Goal: Task Accomplishment & Management: Manage account settings

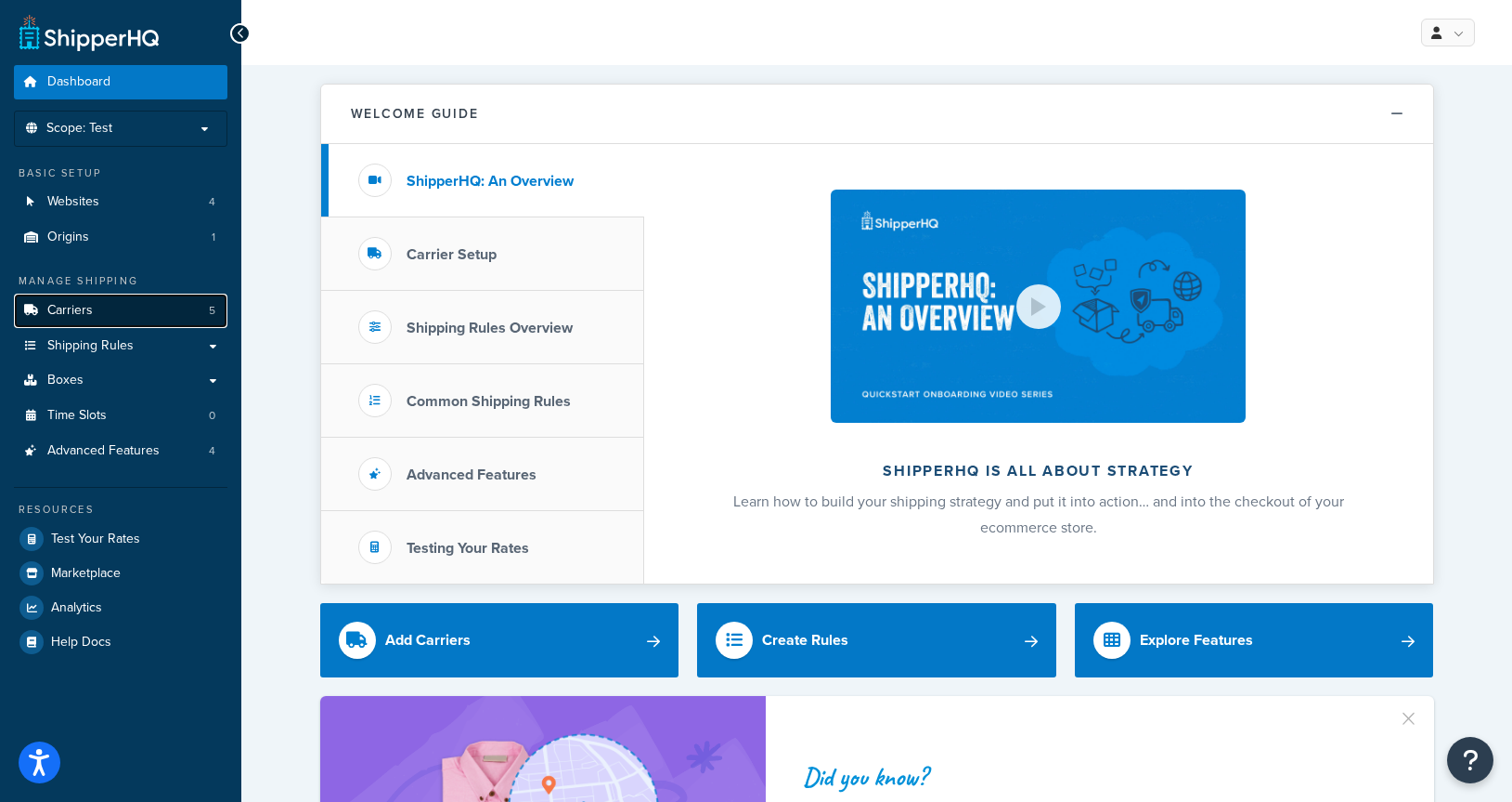
click at [101, 315] on link "Carriers 5" at bounding box center [120, 310] width 213 height 35
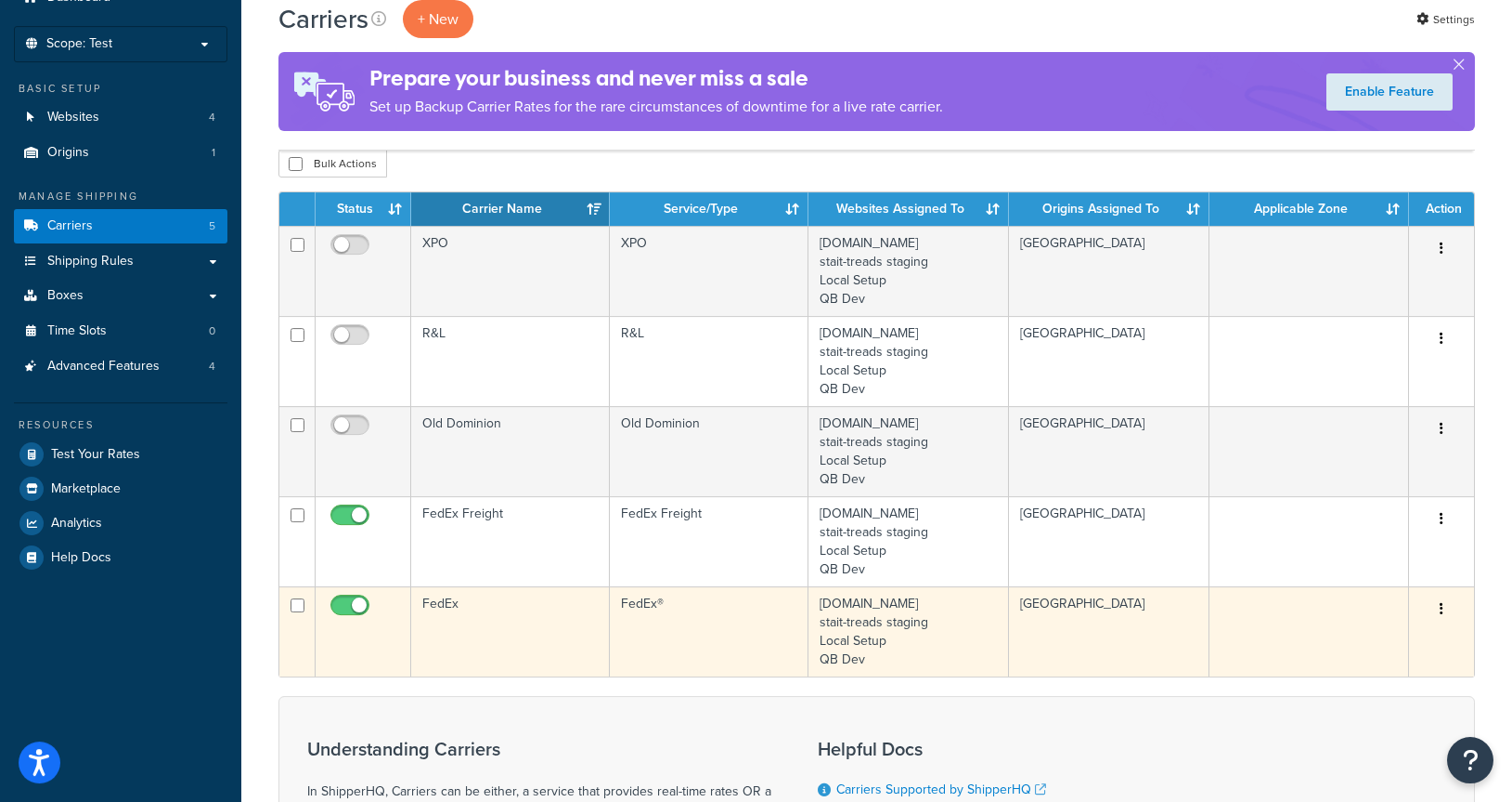
scroll to position [190, 0]
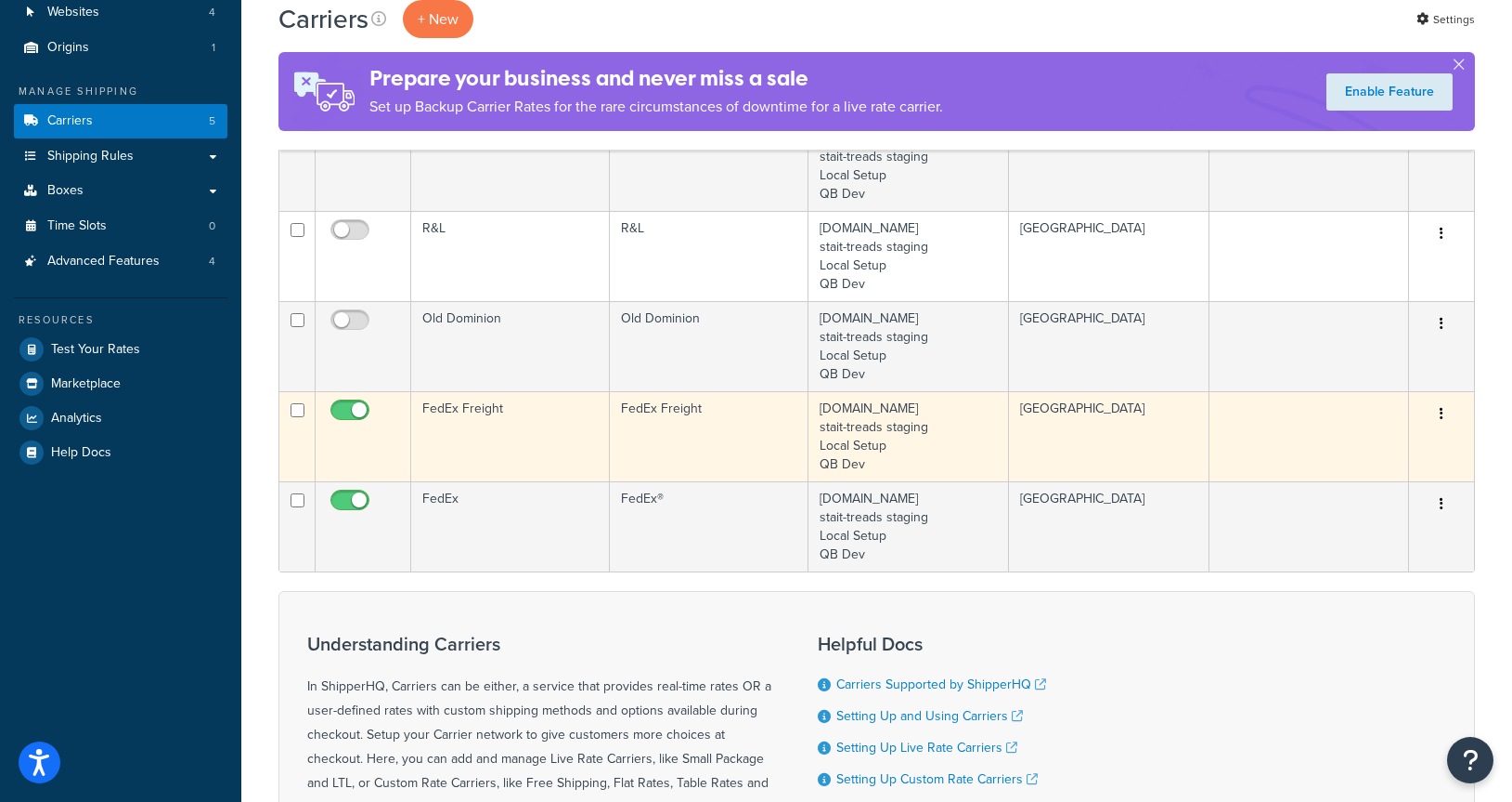
click at [594, 446] on td "FedEx Freight" at bounding box center [510, 436] width 198 height 90
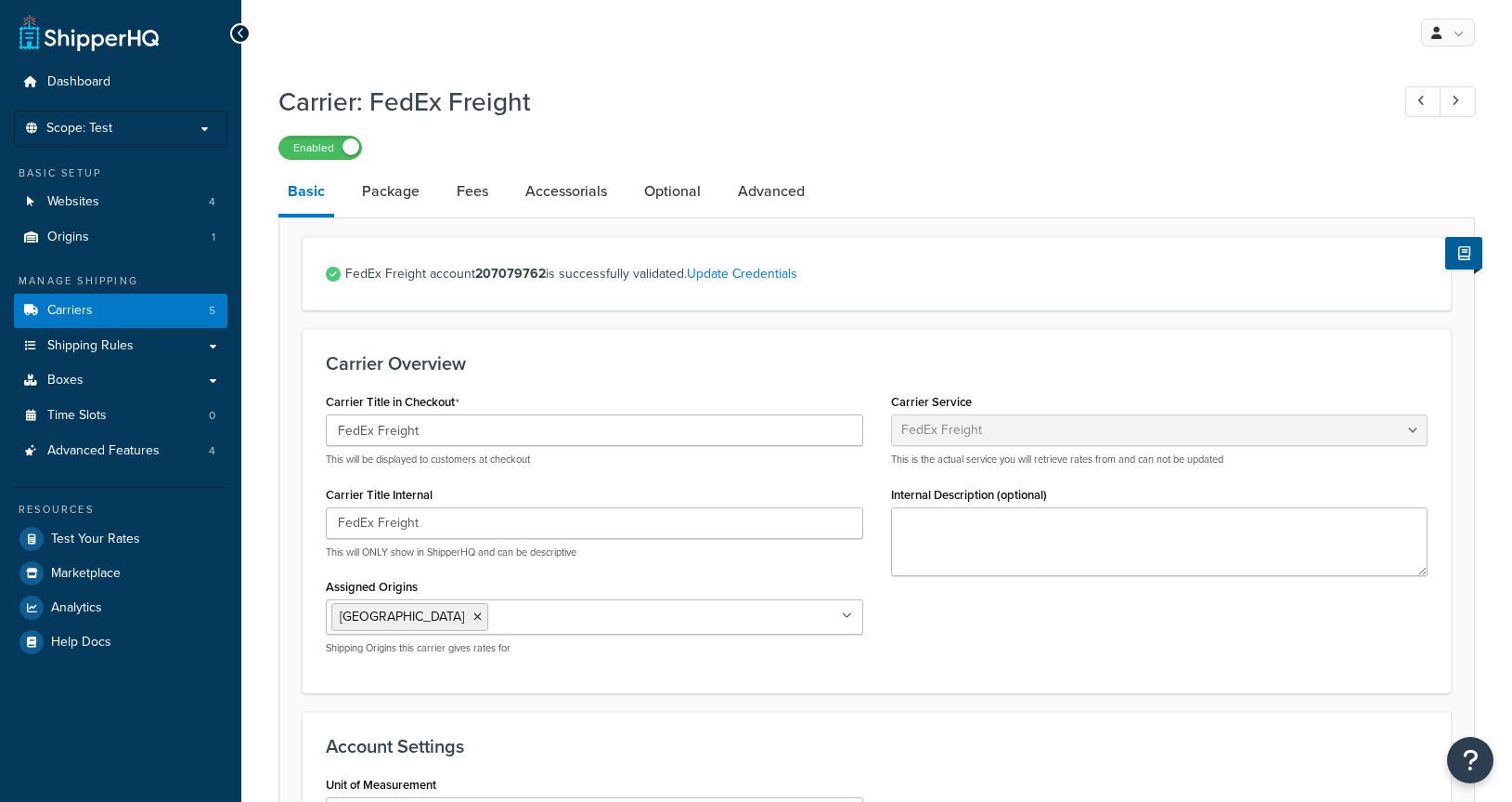
select select "fedExFreight"
click at [478, 197] on link "Fees" at bounding box center [472, 191] width 50 height 44
select select "AFTER"
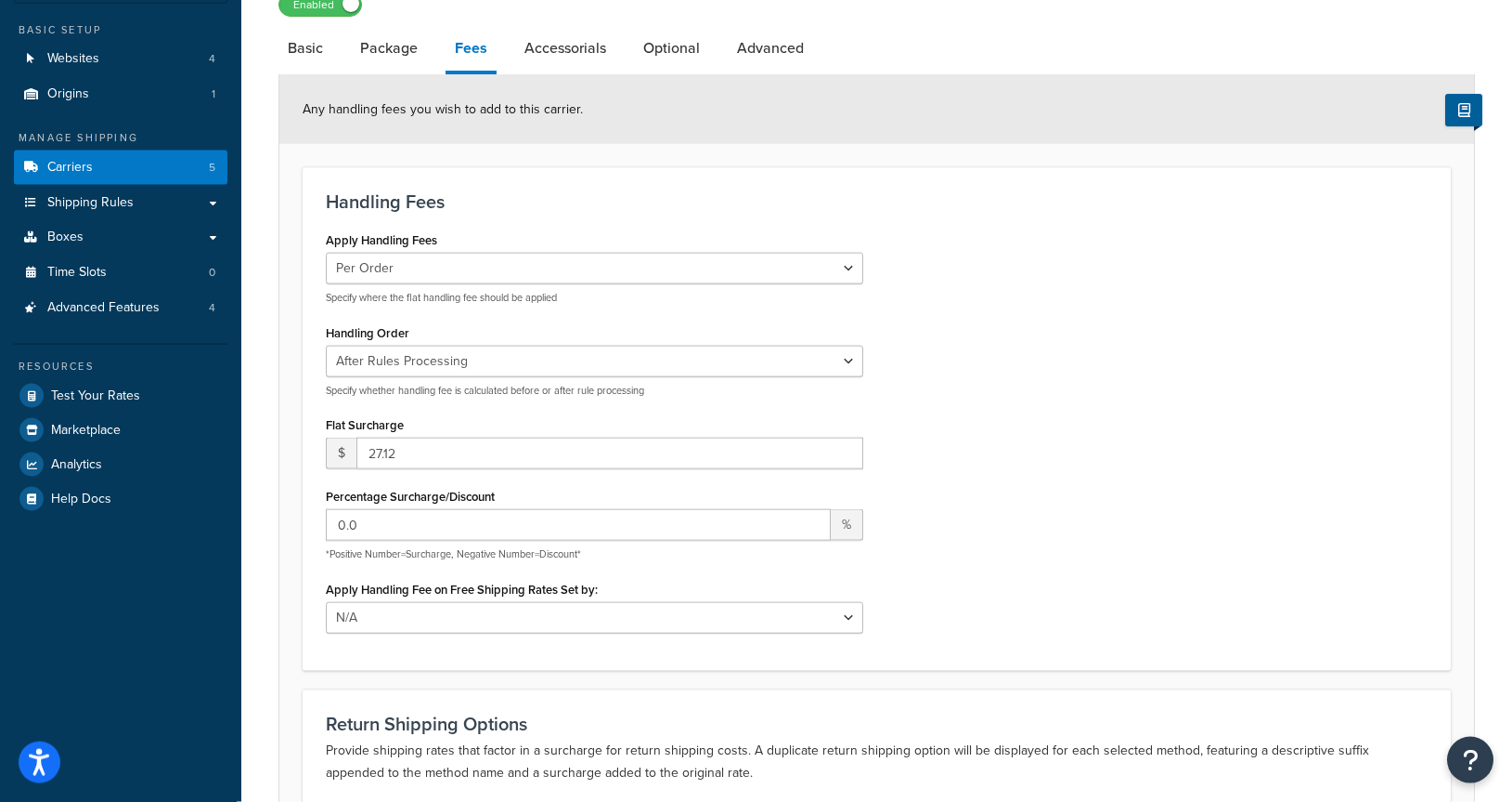
scroll to position [190, 0]
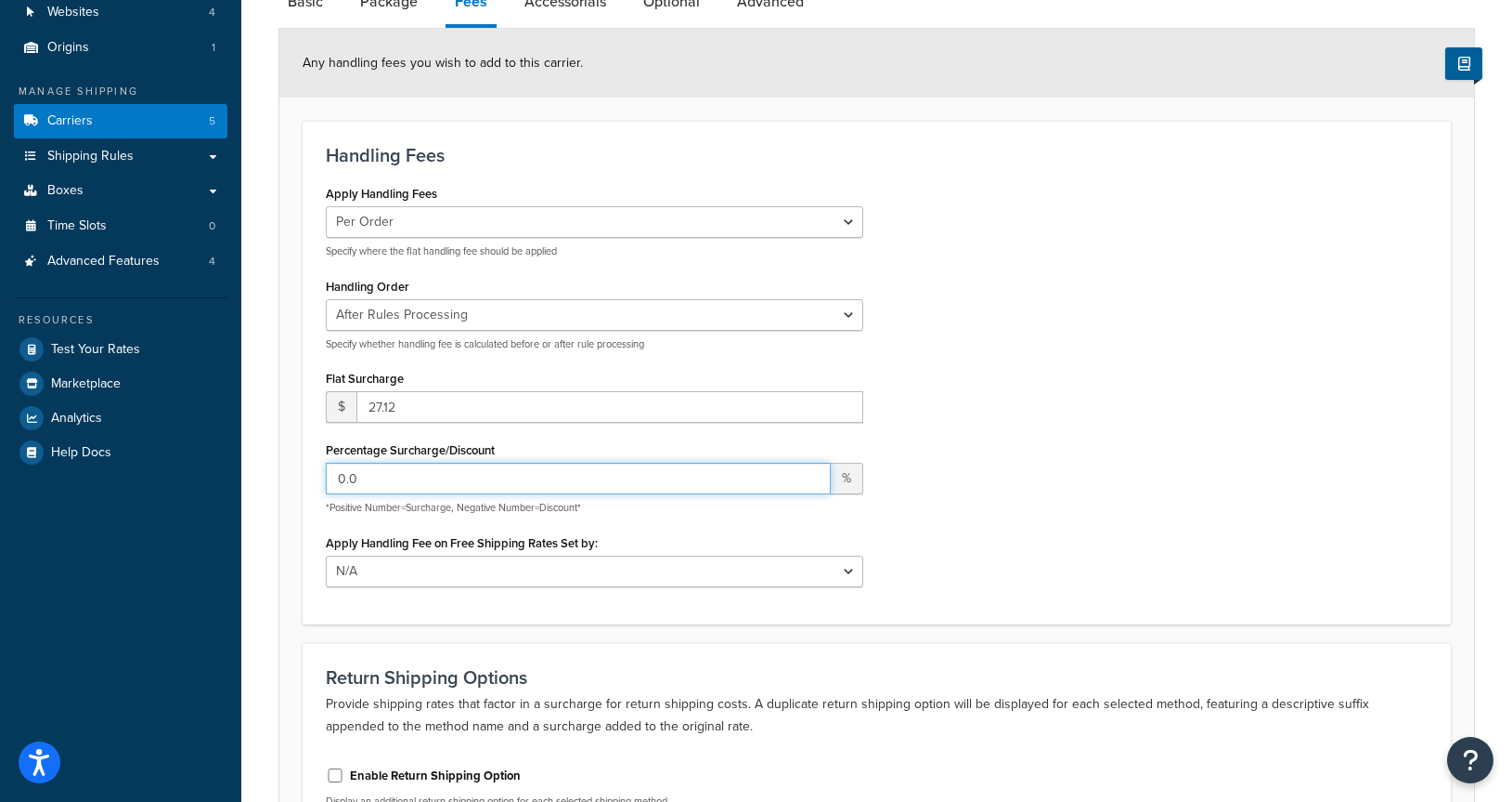
drag, startPoint x: 516, startPoint y: 486, endPoint x: 274, endPoint y: 434, distance: 247.5
click at [326, 463] on input "0.0" at bounding box center [578, 479] width 505 height 32
type input "7"
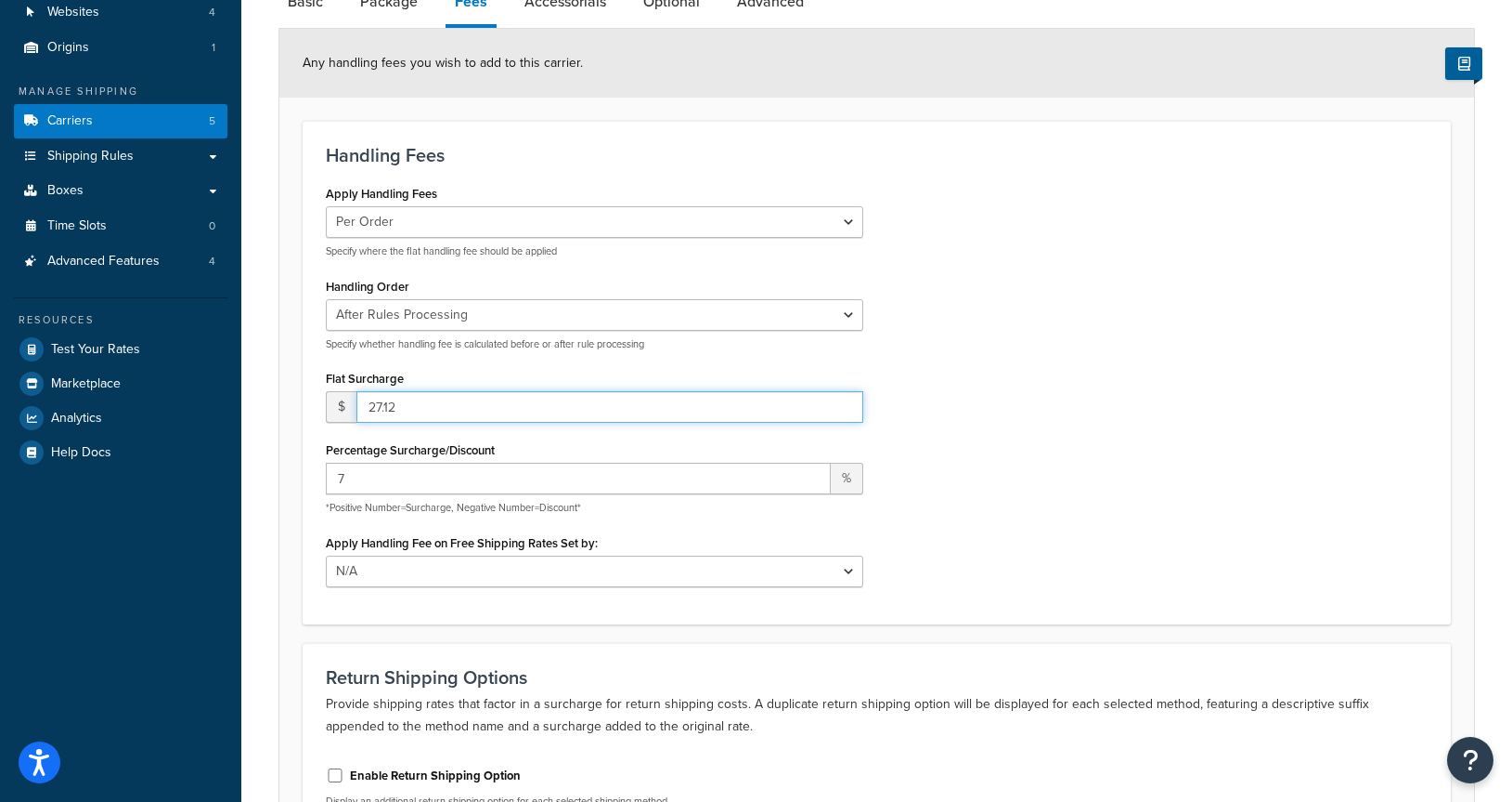
click at [524, 403] on input "27.12" at bounding box center [609, 407] width 507 height 32
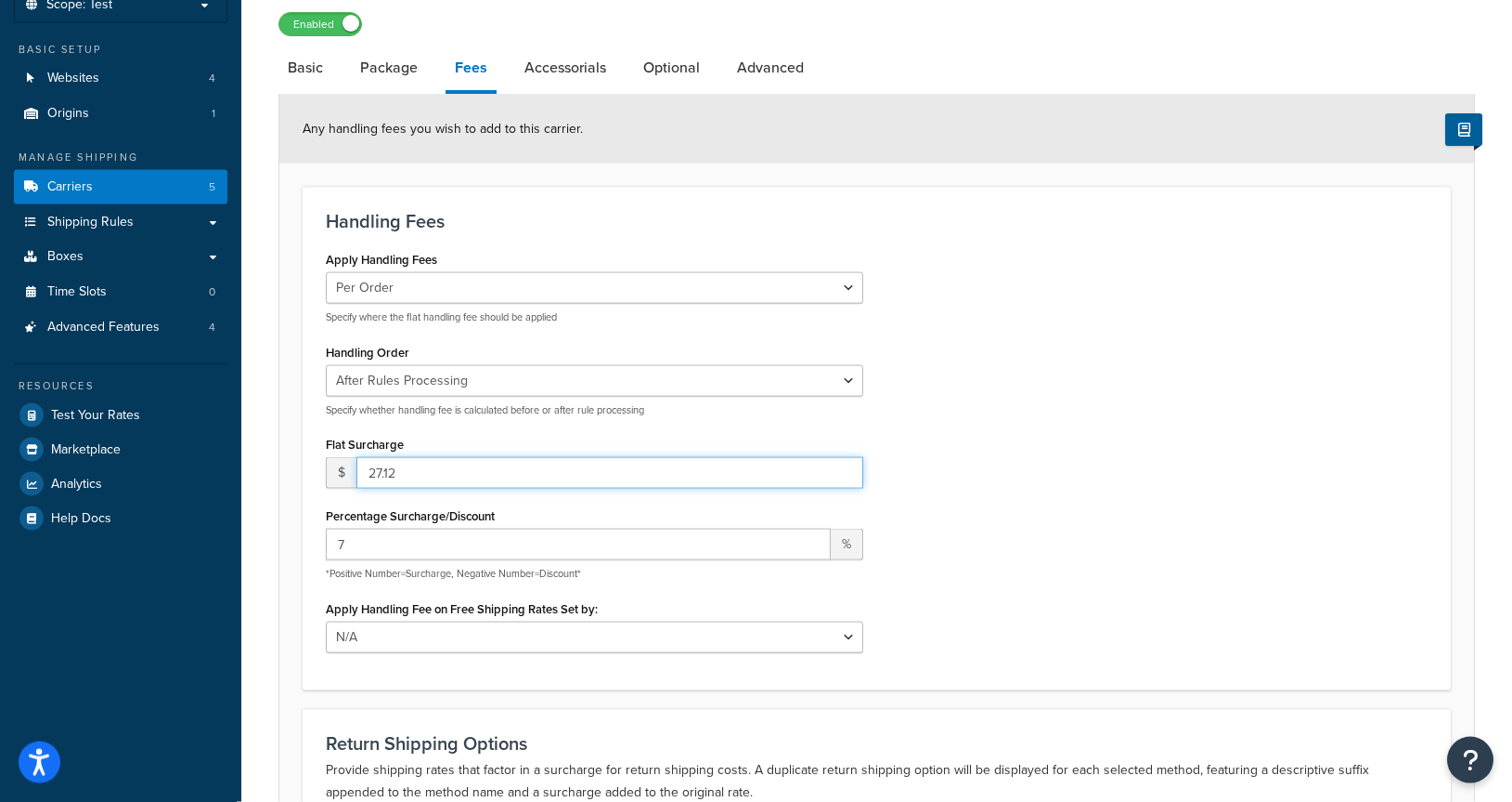
scroll to position [379, 0]
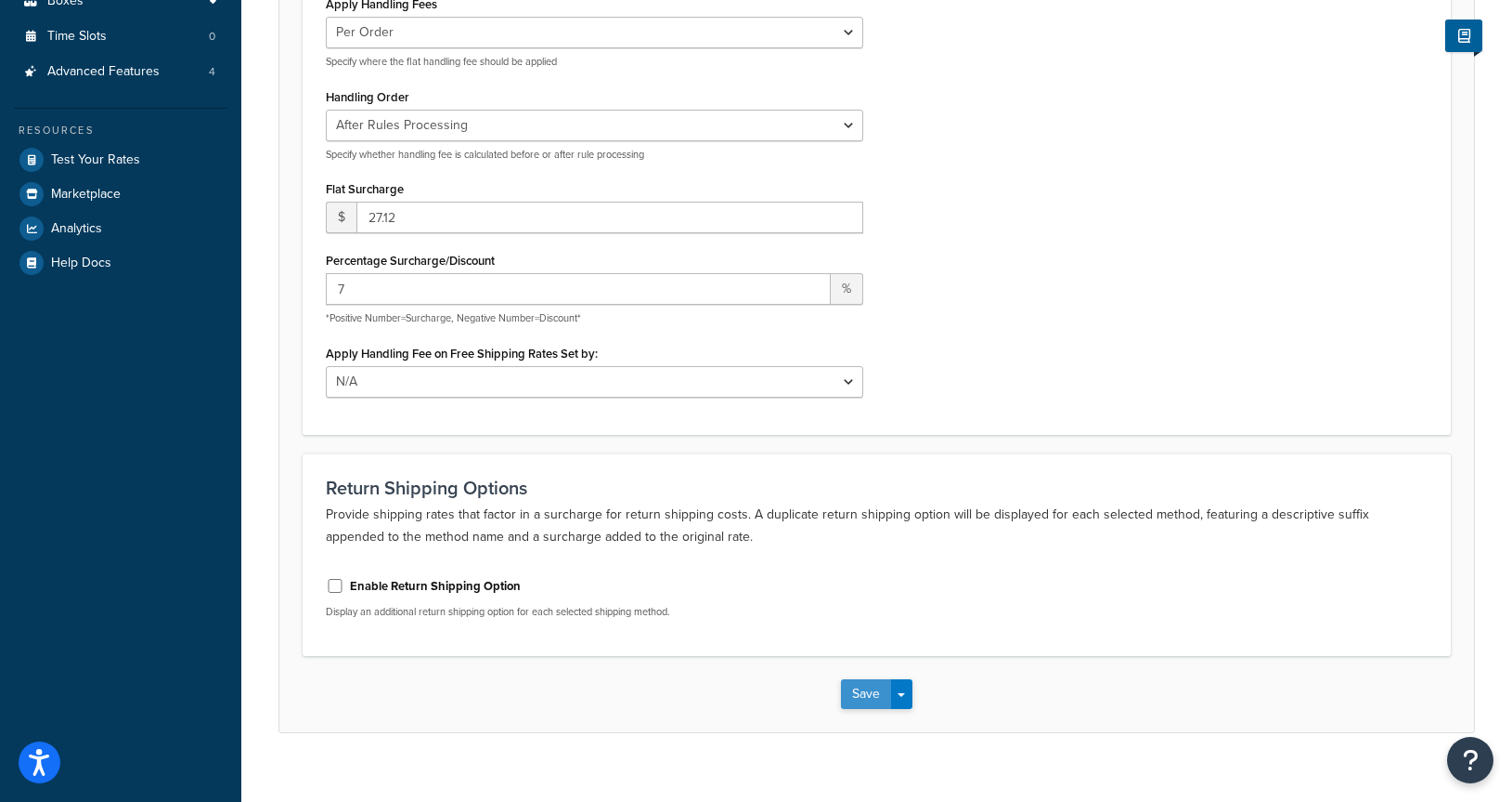
click at [863, 696] on button "Save" at bounding box center [865, 694] width 50 height 30
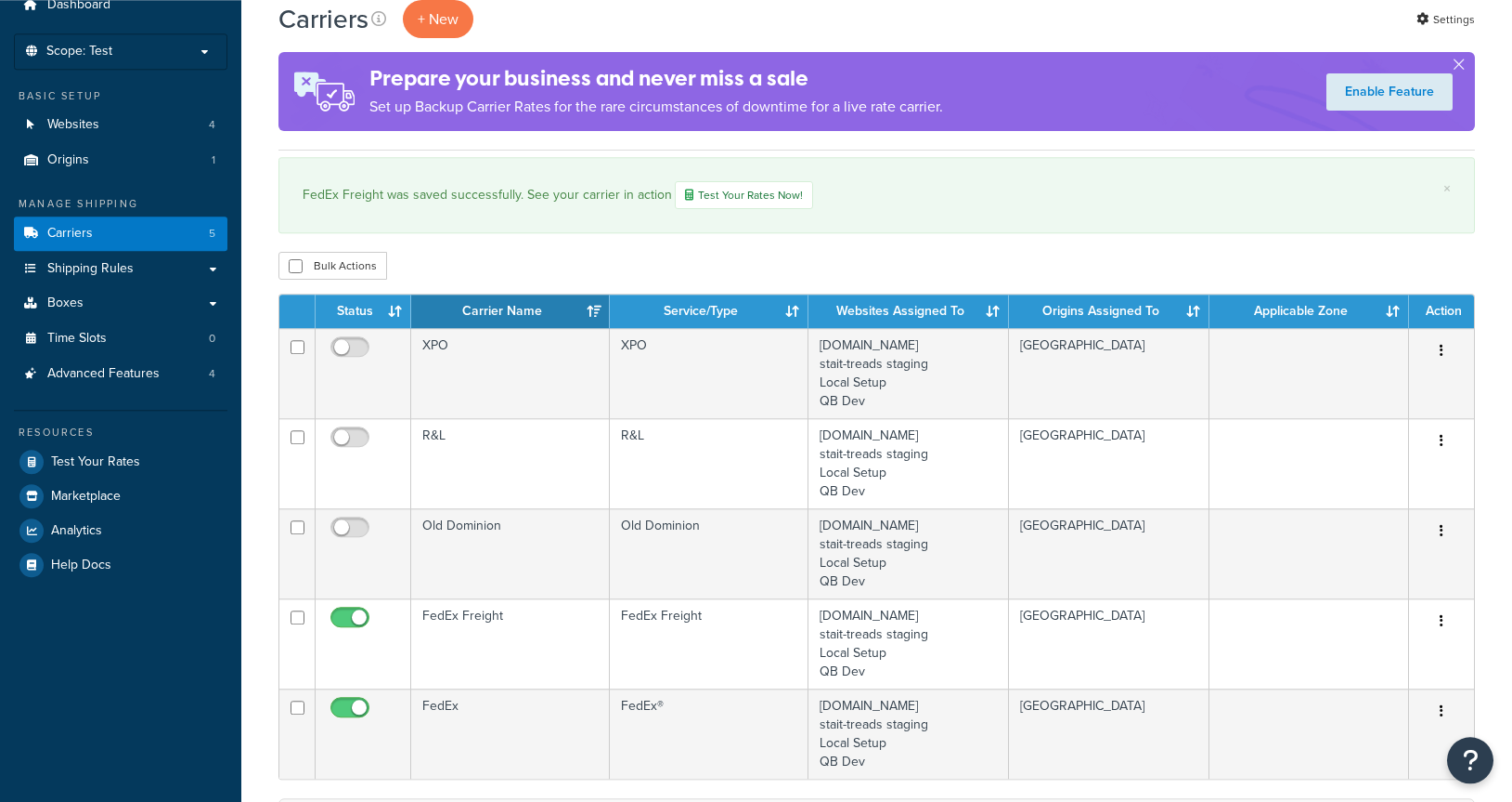
scroll to position [474, 0]
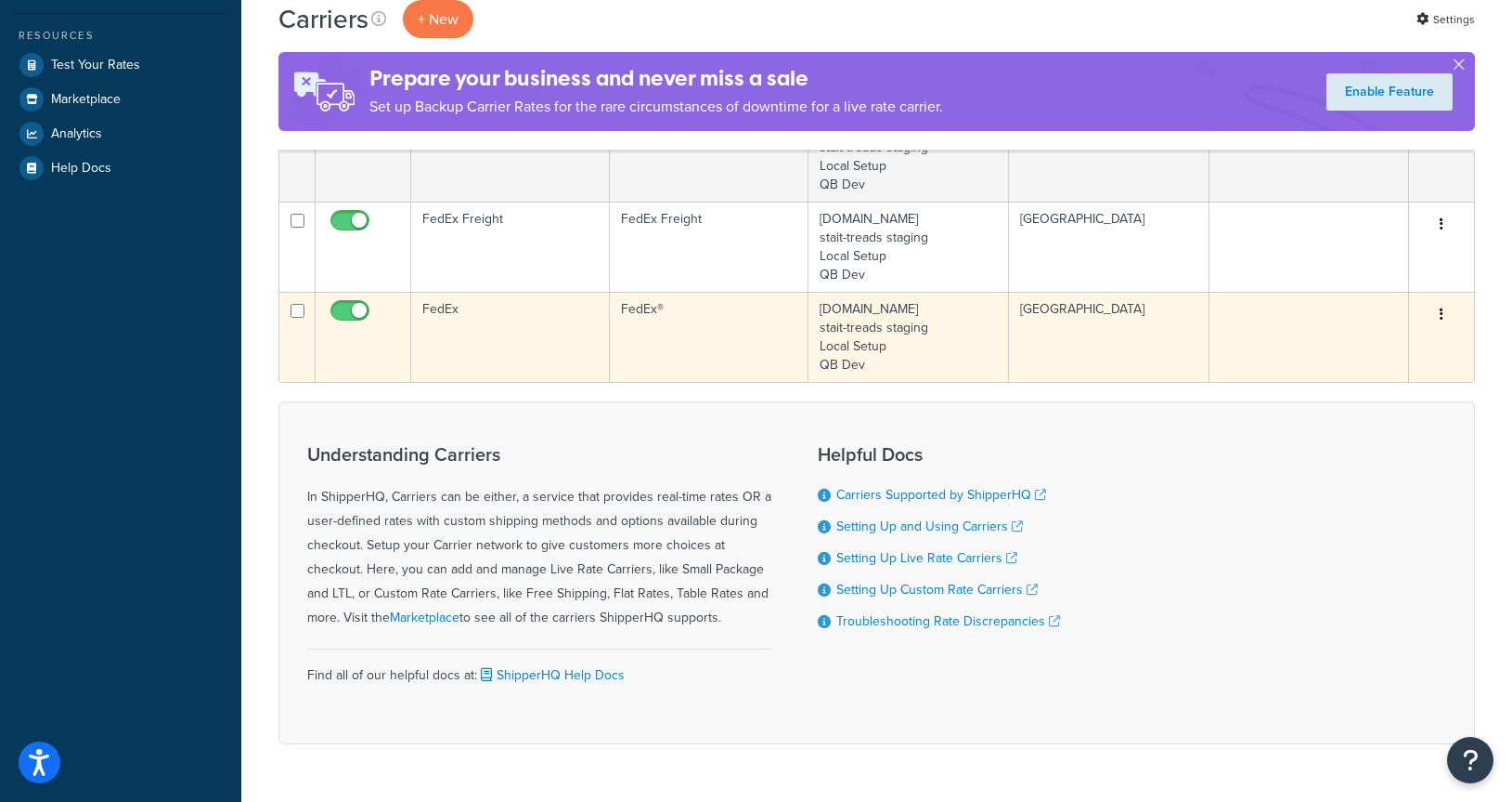
click at [478, 321] on td "FedEx" at bounding box center [510, 337] width 198 height 90
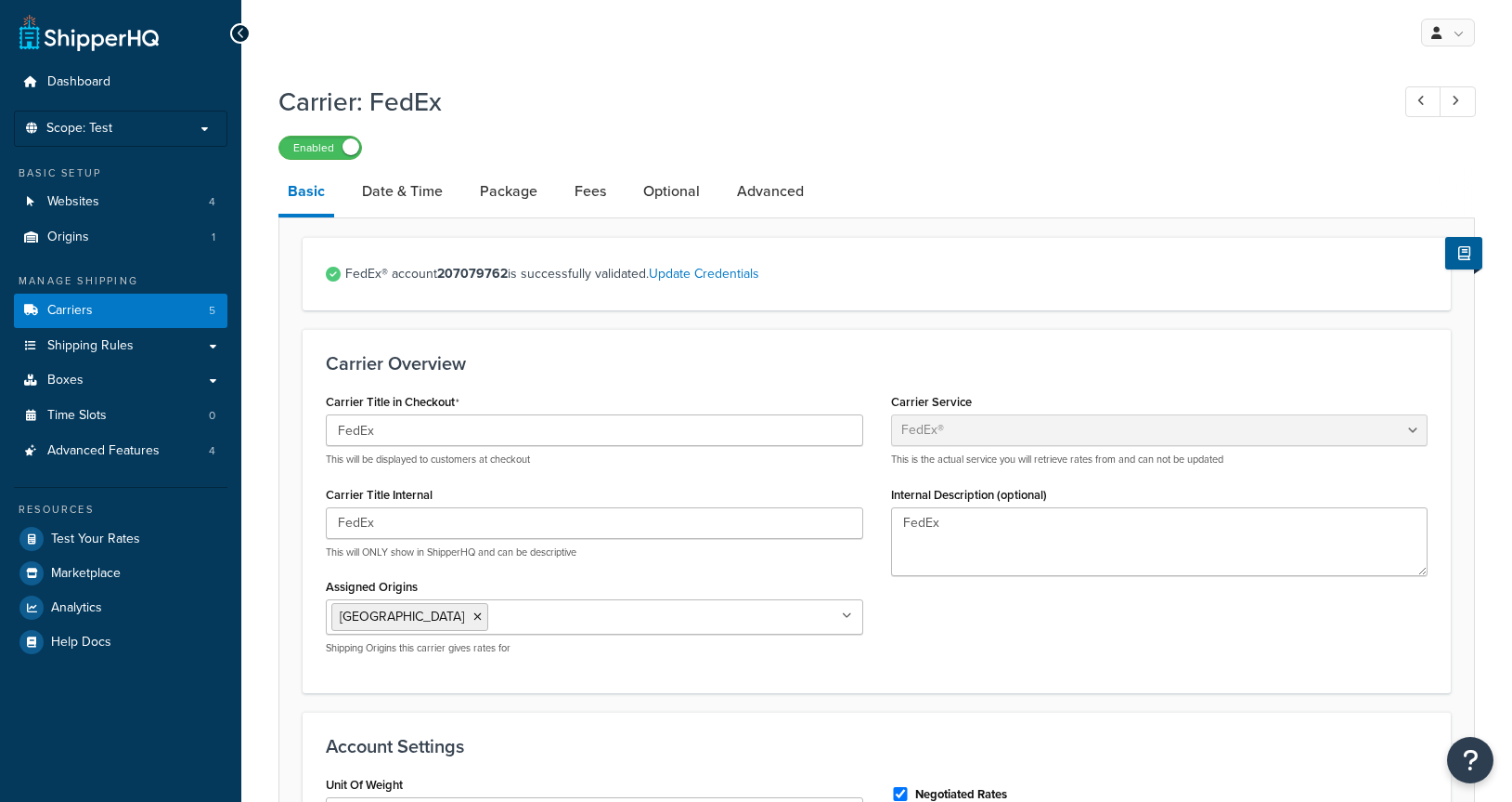
select select "fedEx"
select select "REGULAR_PICKUP"
select select "YOUR_PACKAGING"
click at [580, 190] on link "Fees" at bounding box center [590, 191] width 50 height 44
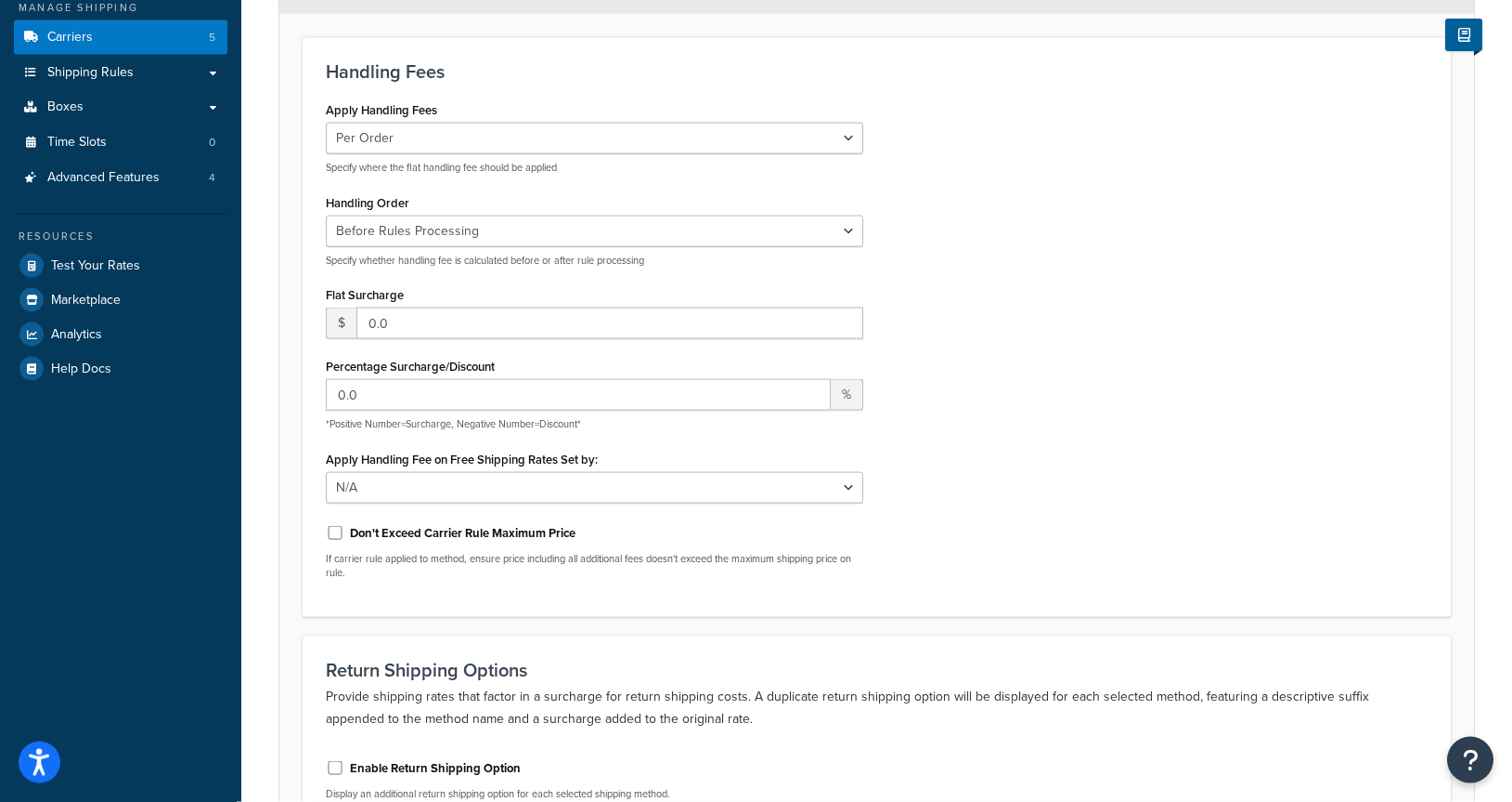
scroll to position [284, 0]
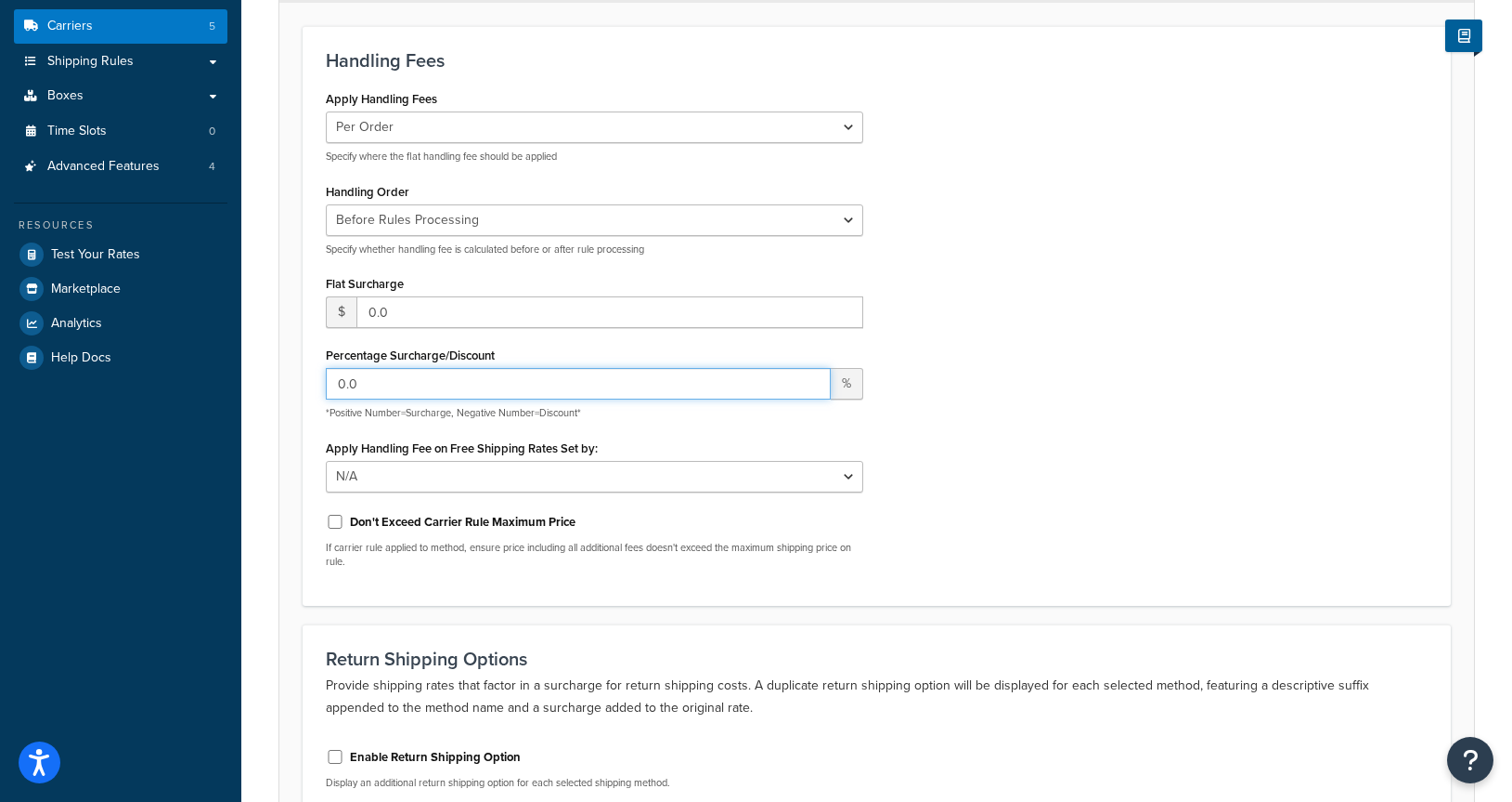
drag, startPoint x: 513, startPoint y: 381, endPoint x: 321, endPoint y: 386, distance: 192.1
click at [326, 386] on input "0.0" at bounding box center [578, 384] width 505 height 32
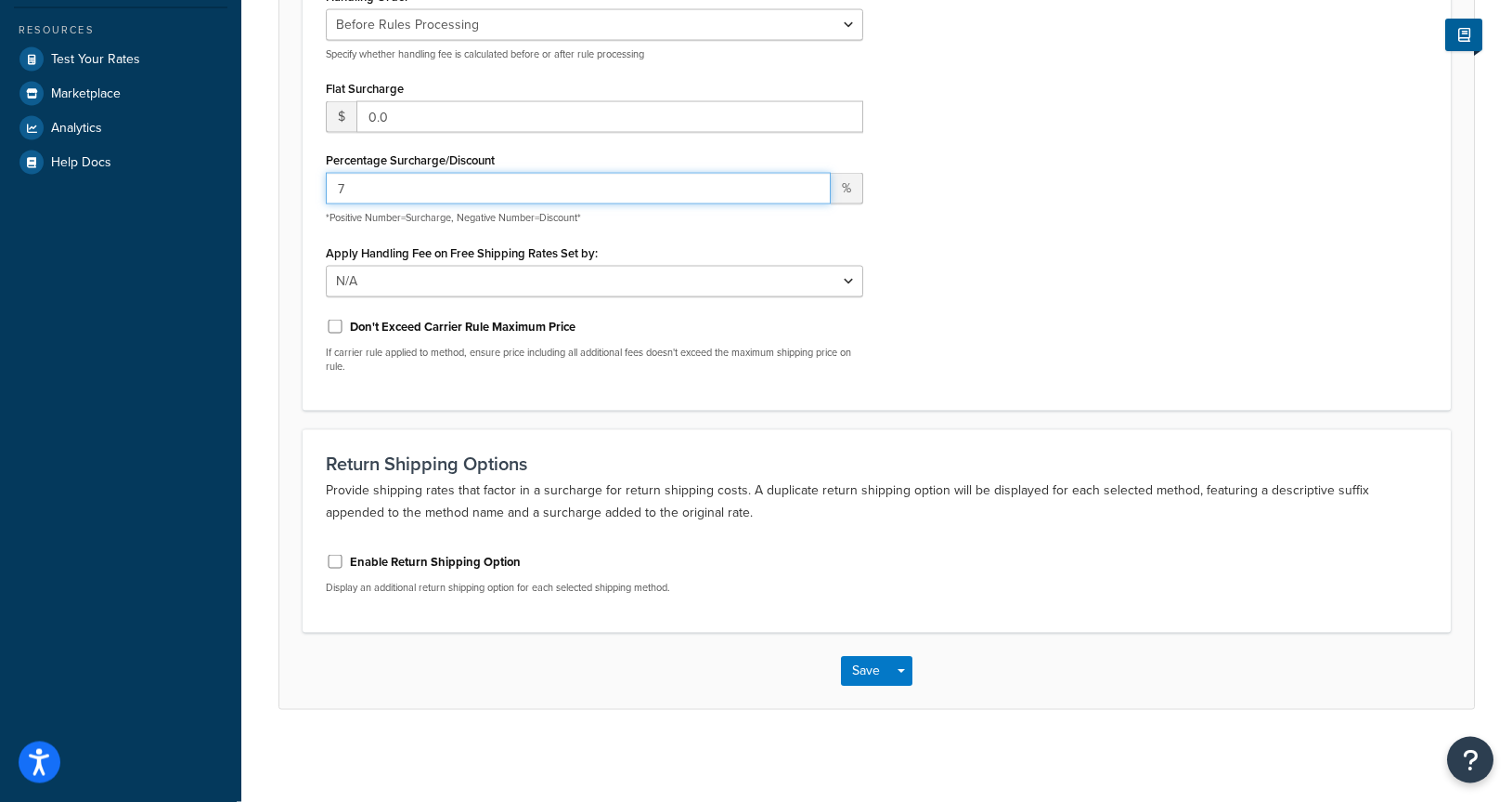
scroll to position [481, 0]
type input "7"
click at [871, 669] on button "Save" at bounding box center [865, 668] width 50 height 30
